Goal: Find contact information: Find contact information

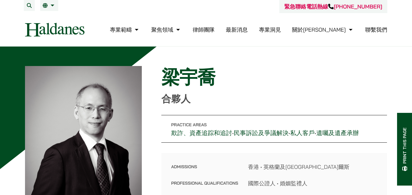
click at [357, 134] on link "遺囑及遺產承辦" at bounding box center [337, 133] width 43 height 8
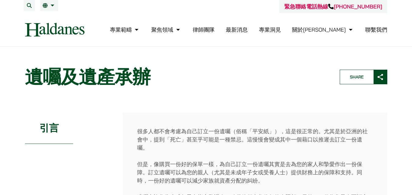
click at [377, 30] on link "聯繫我們" at bounding box center [376, 29] width 22 height 7
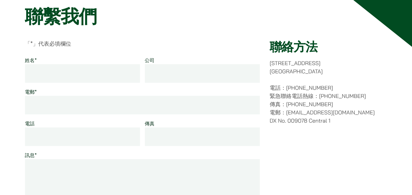
scroll to position [61, 0]
drag, startPoint x: 270, startPoint y: 63, endPoint x: 331, endPoint y: 61, distance: 60.4
click at [331, 61] on p "香港中環都爹利街十一號 律敦治大廈七樓" at bounding box center [327, 67] width 117 height 16
copy p "[STREET_ADDRESS]"
drag, startPoint x: 301, startPoint y: 89, endPoint x: 325, endPoint y: 87, distance: 24.7
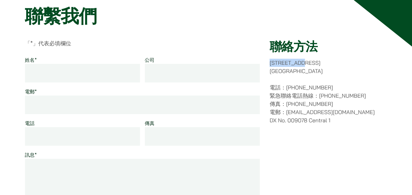
click at [325, 87] on p "電話：(852) 2868 1234 緊急聯絡電話熱線：(852) 9763 5524 傳真：(852) 2845 1637 電郵：enquiries@hal…" at bounding box center [327, 104] width 117 height 41
copy p "2868 1234"
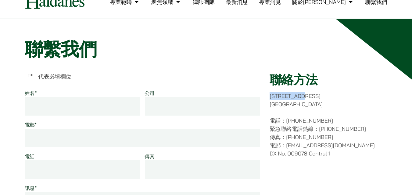
scroll to position [0, 0]
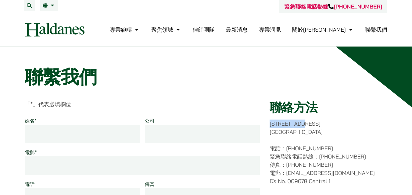
drag, startPoint x: 48, startPoint y: 30, endPoint x: 98, endPoint y: 33, distance: 50.6
click at [48, 30] on img at bounding box center [54, 30] width 59 height 14
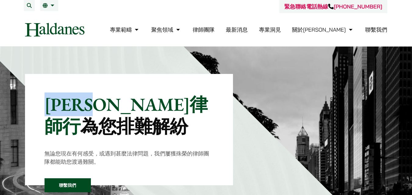
drag, startPoint x: 46, startPoint y: 105, endPoint x: 121, endPoint y: 102, distance: 75.0
click at [127, 103] on p "[PERSON_NAME]律師行 為您排難解紛" at bounding box center [129, 116] width 169 height 44
copy p "[PERSON_NAME]律師行"
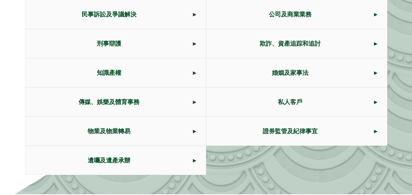
scroll to position [396, 0]
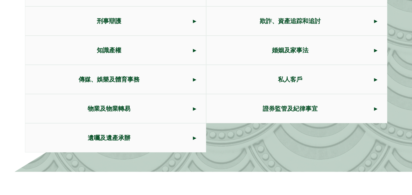
click at [130, 137] on span "遺囑及遺產承辦" at bounding box center [109, 138] width 168 height 29
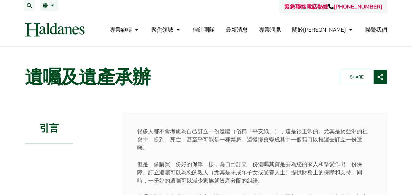
click at [376, 29] on link "聯繫我們" at bounding box center [376, 29] width 22 height 7
